Goal: Transaction & Acquisition: Purchase product/service

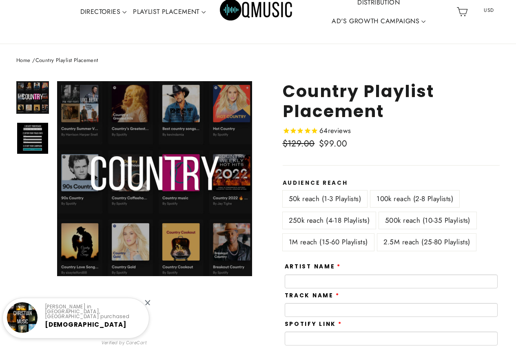
scroll to position [29, 0]
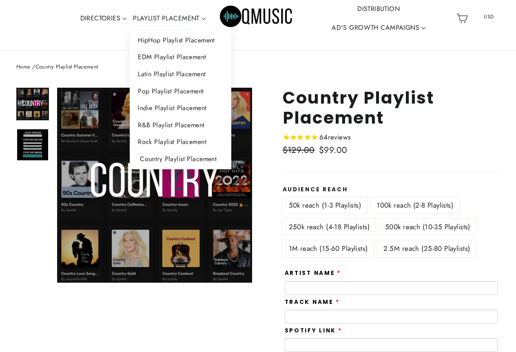
click at [166, 156] on link "Country Playlist Placement" at bounding box center [181, 159] width 102 height 17
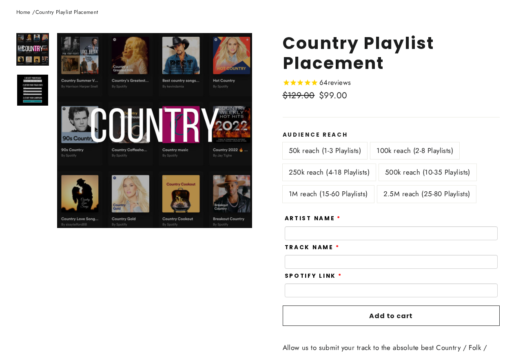
scroll to position [97, 0]
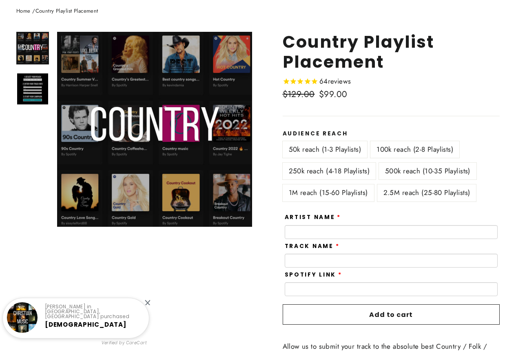
click at [380, 149] on label "100k reach (2-8 Playlists)" at bounding box center [415, 149] width 89 height 17
click at [341, 147] on label "50k reach (1-3 Playlists)" at bounding box center [325, 149] width 85 height 17
